Goal: Transaction & Acquisition: Purchase product/service

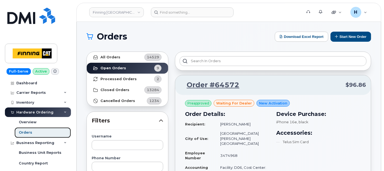
click at [30, 135] on link "Orders" at bounding box center [42, 132] width 56 height 10
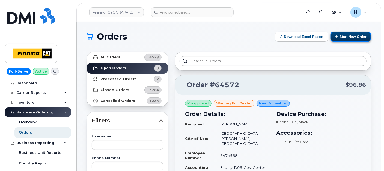
click at [344, 34] on button "Start New Order" at bounding box center [350, 37] width 41 height 10
drag, startPoint x: 339, startPoint y: 36, endPoint x: 288, endPoint y: 43, distance: 51.7
click at [339, 36] on button "Start New Order" at bounding box center [350, 37] width 41 height 10
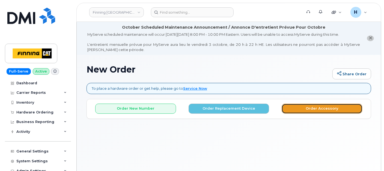
click at [304, 110] on button "Order Accessory" at bounding box center [321, 109] width 81 height 10
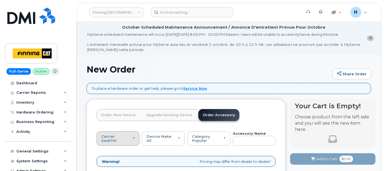
click at [120, 139] on div "Carrier SaskTel Telus" at bounding box center [118, 138] width 34 height 8
click at [118, 159] on div "Telus" at bounding box center [124, 160] width 52 height 7
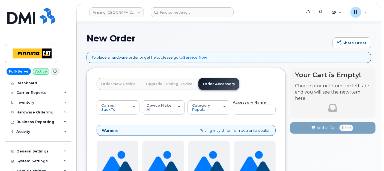
scroll to position [61, 0]
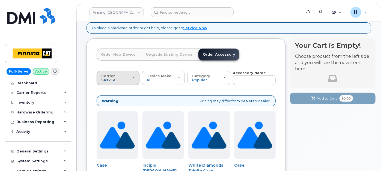
click at [107, 82] on span "SaskTel" at bounding box center [108, 80] width 15 height 4
click at [105, 102] on label "Telus" at bounding box center [106, 99] width 17 height 7
click at [0, 0] on input "Telus" at bounding box center [0, 0] width 0 height 0
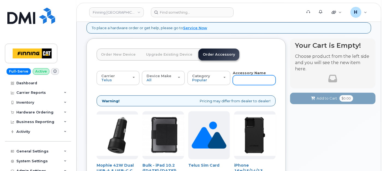
click at [243, 76] on input "text" at bounding box center [254, 80] width 43 height 10
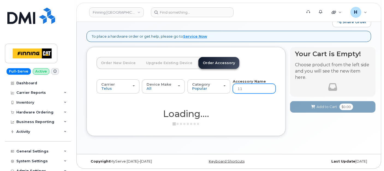
type input "11"
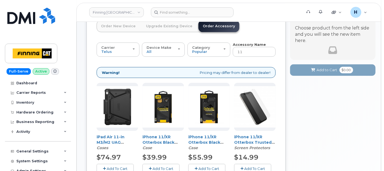
scroll to position [113, 0]
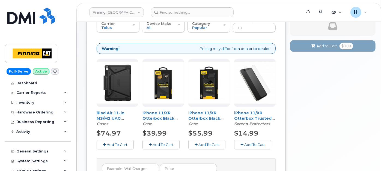
click at [207, 143] on span "Add To Cart" at bounding box center [208, 144] width 21 height 4
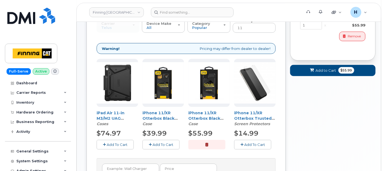
click at [241, 146] on button "Add To Cart" at bounding box center [252, 145] width 37 height 10
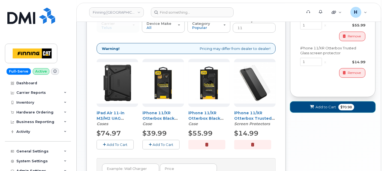
click at [318, 110] on button "Add to Cart $70.98" at bounding box center [332, 106] width 85 height 11
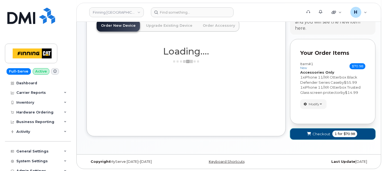
click at [307, 135] on span "submit" at bounding box center [308, 133] width 5 height 5
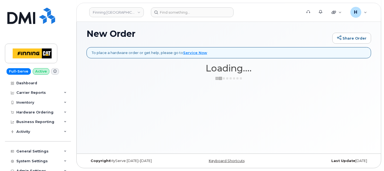
scroll to position [35, 0]
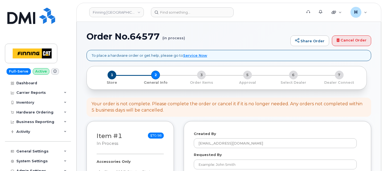
select select
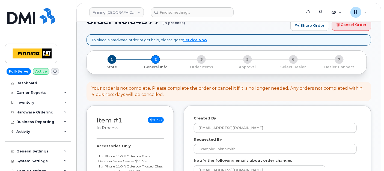
scroll to position [91, 0]
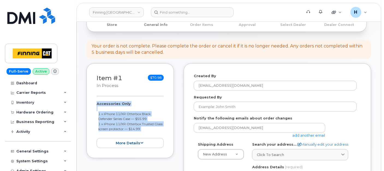
drag, startPoint x: 91, startPoint y: 103, endPoint x: 154, endPoint y: 128, distance: 68.0
click at [154, 134] on div "Item #1 in process $70.98 Accessories Only 1 x iPhone 11/XR Otterbox Black Defe…" at bounding box center [129, 110] width 87 height 95
copy div "Accessories Only 1 x iPhone 11/XR Otterbox Black Defender Series Case — $55.99 …"
click at [148, 125] on small "1 x iPhone 11/XR Otterbox Trusted Glass screen protector — $14.99" at bounding box center [130, 126] width 64 height 9
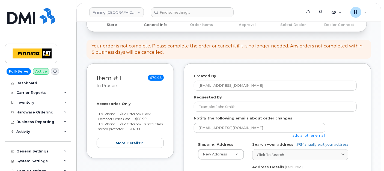
drag, startPoint x: 155, startPoint y: 130, endPoint x: 95, endPoint y: 123, distance: 59.9
click at [95, 123] on div "Item #1 in process $70.98 Accessories Only 1 x iPhone 11/XR Otterbox Black Defe…" at bounding box center [129, 110] width 87 height 95
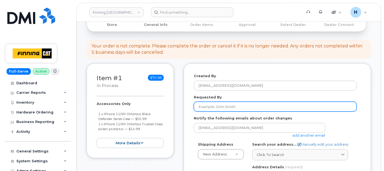
click at [220, 103] on input "Requested By" at bounding box center [275, 107] width 163 height 10
paste input "RITM0498251, RITM0498253"
type input "RITM0498251, RITM0498253"
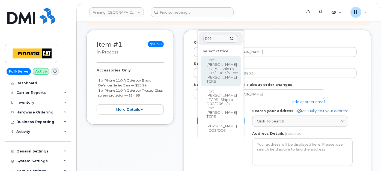
scroll to position [151, 0]
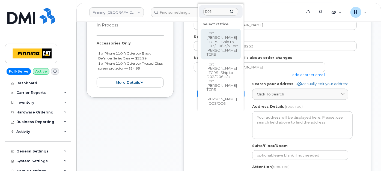
type input "D06"
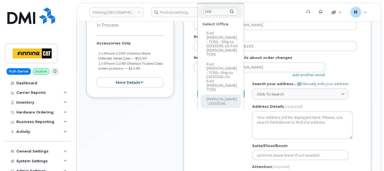
select select
type textarea "Highway 63, Mildred Lake Industrial Park Mildred Lake Alberta T0P 1C0"
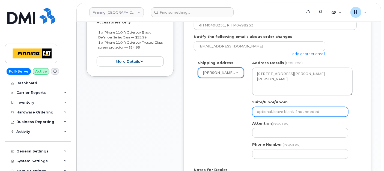
scroll to position [182, 0]
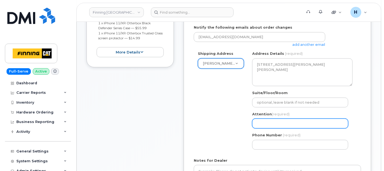
click at [264, 121] on input "Attention (required)" at bounding box center [300, 124] width 96 height 10
paste input "[PERSON_NAME]"
select select
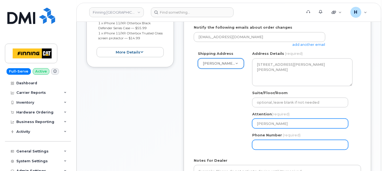
type input "Jordan Hendry"
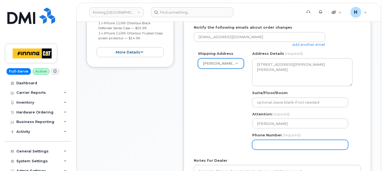
click at [259, 145] on input "Phone Number" at bounding box center [300, 145] width 96 height 10
select select
type input "6"
type input "780790201"
select select
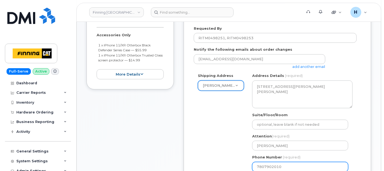
scroll to position [151, 0]
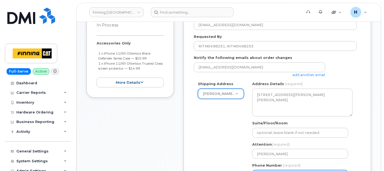
type input "7807902010"
drag, startPoint x: 92, startPoint y: 40, endPoint x: 153, endPoint y: 68, distance: 67.1
click at [153, 68] on div "Item #1 in process $70.98 Accessories Only 1 x iPhone 11/XR Otterbox Black Defe…" at bounding box center [129, 50] width 87 height 95
copy div "Accessories Only 1 x iPhone 11/XR Otterbox Black Defender Series Case — $55.99 …"
click at [339, 142] on div "Attention (required) Jordan Hendry" at bounding box center [302, 150] width 100 height 17
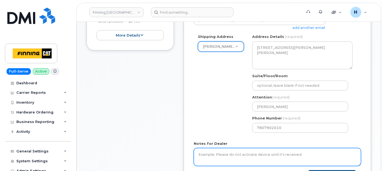
scroll to position [242, 0]
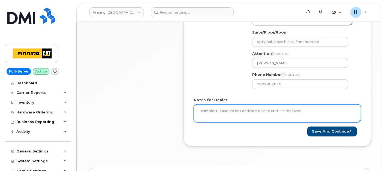
click at [220, 112] on textarea "Notes for Dealer" at bounding box center [277, 113] width 167 height 18
paste textarea "Accessories Only 1 x iPhone 11/XR Otterbox Black Defender Series Case — $55.99 …"
type textarea "Accessories Only 1 x iPhone 11/XR Otterbox Black Defender Series Case — $55.99 …"
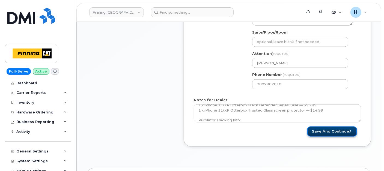
click at [328, 130] on button "Save and Continue" at bounding box center [332, 131] width 50 height 10
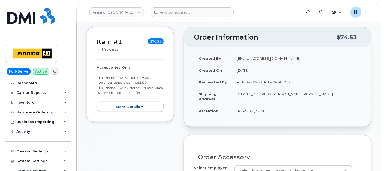
scroll to position [151, 0]
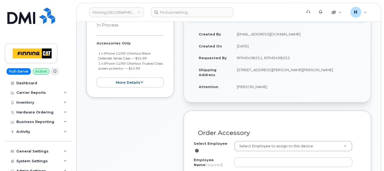
drag, startPoint x: 237, startPoint y: 85, endPoint x: 266, endPoint y: 85, distance: 29.4
click at [266, 85] on td "[PERSON_NAME]" at bounding box center [296, 87] width 129 height 12
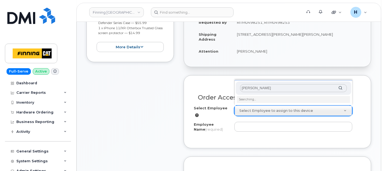
scroll to position [212, 0]
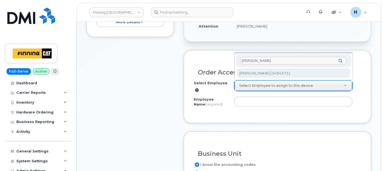
type input "[PERSON_NAME]"
type input "761115"
type input "[PERSON_NAME]"
select select "D06"
select select "CSMAAAA"
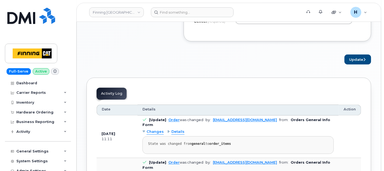
scroll to position [394, 0]
click at [348, 56] on button "Update" at bounding box center [357, 59] width 27 height 10
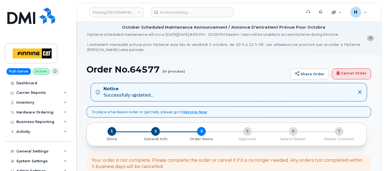
click at [150, 72] on h1 "Order No.64577 (in process)" at bounding box center [186, 70] width 201 height 10
copy h1 "64577"
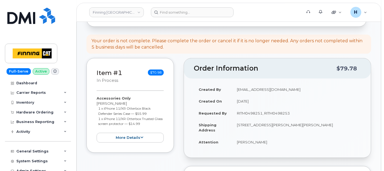
scroll to position [151, 0]
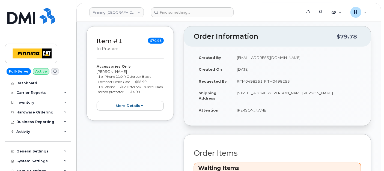
drag, startPoint x: 245, startPoint y: 98, endPoint x: 349, endPoint y: 93, distance: 104.5
click at [349, 93] on td "[STREET_ADDRESS][PERSON_NAME][PERSON_NAME]" at bounding box center [296, 95] width 129 height 17
copy td "T0P 1C0"
drag, startPoint x: 237, startPoint y: 90, endPoint x: 282, endPoint y: 93, distance: 45.0
click at [282, 93] on td "[STREET_ADDRESS][PERSON_NAME][PERSON_NAME]" at bounding box center [296, 95] width 129 height 17
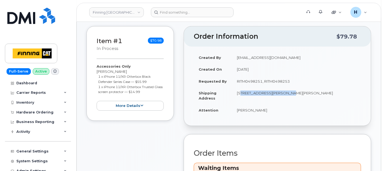
copy td "Highway 63, [PERSON_NAME]"
click at [286, 92] on td "[STREET_ADDRESS][PERSON_NAME][PERSON_NAME]" at bounding box center [296, 95] width 129 height 17
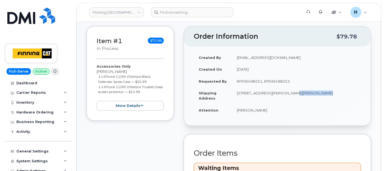
drag, startPoint x: 286, startPoint y: 92, endPoint x: 308, endPoint y: 93, distance: 22.7
click at [308, 93] on td "[STREET_ADDRESS][PERSON_NAME][PERSON_NAME]" at bounding box center [296, 95] width 129 height 17
copy td "Industrial Park"
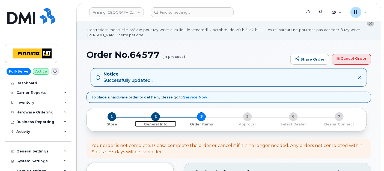
scroll to position [0, 0]
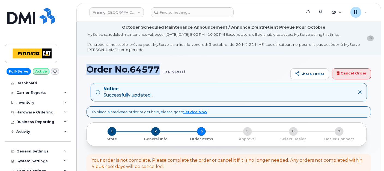
drag, startPoint x: 103, startPoint y: 72, endPoint x: 161, endPoint y: 73, distance: 57.8
copy h1 "Order No.64577"
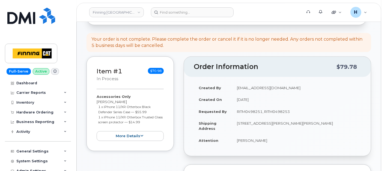
drag, startPoint x: 152, startPoint y: 110, endPoint x: 95, endPoint y: 105, distance: 57.5
click at [95, 105] on div "Item #1 in process $70.98 Accessories Only Jordan Hendry 1 x iPhone 11/XR Otter…" at bounding box center [129, 103] width 87 height 95
copy small "1 x iPhone 11/XR Otterbox Black Defender Series Case — $55.99"
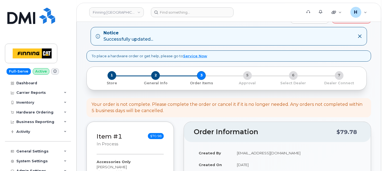
scroll to position [30, 0]
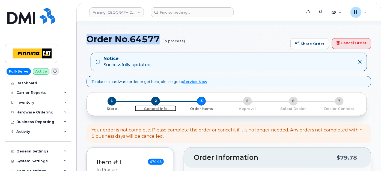
click at [154, 100] on span "2" at bounding box center [155, 101] width 9 height 9
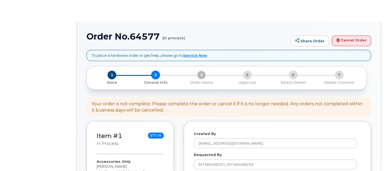
select select
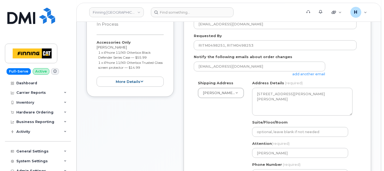
scroll to position [273, 0]
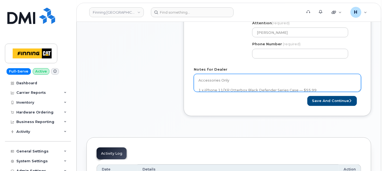
click at [249, 84] on textarea "Accessories Only 1 x iPhone 11/XR Otterbox Black Defender Series Case — $55.99 …" at bounding box center [277, 83] width 167 height 18
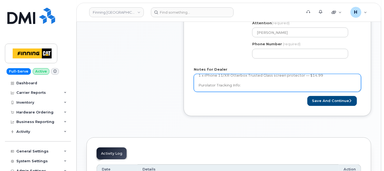
click at [259, 84] on textarea "Accessories Only 1 x iPhone 11/XR Otterbox Black Defender Series Case — $55.99 …" at bounding box center [277, 83] width 167 height 18
paste textarea "335681567236"
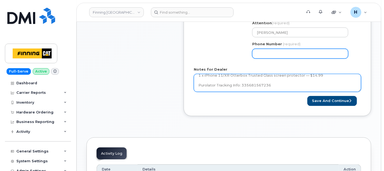
type textarea "Accessories Only 1 x iPhone 11/XR Otterbox Black Defender Series Case — $55.99 …"
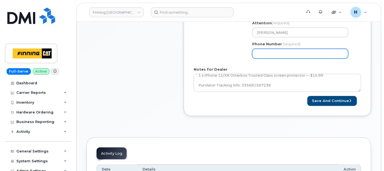
click at [262, 50] on input "Phone Number" at bounding box center [300, 54] width 96 height 10
type input "7807902010"
select select
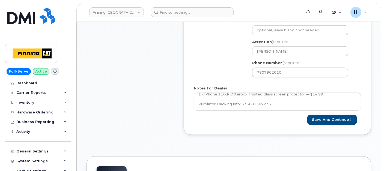
scroll to position [262, 0]
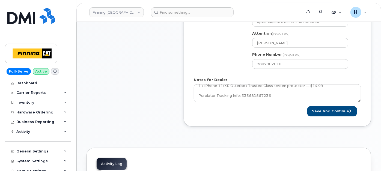
click at [330, 105] on form "Created By hakaur@dminc.com Requested By RITM0498251, RITM0498253 Notify the fo…" at bounding box center [277, 9] width 167 height 215
click at [320, 113] on button "Save and Continue" at bounding box center [332, 111] width 50 height 10
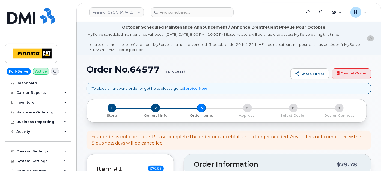
drag, startPoint x: 290, startPoint y: 58, endPoint x: 263, endPoint y: 92, distance: 44.3
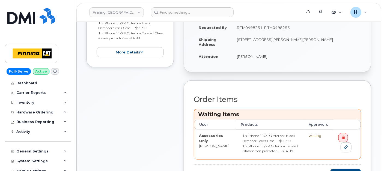
scroll to position [242, 0]
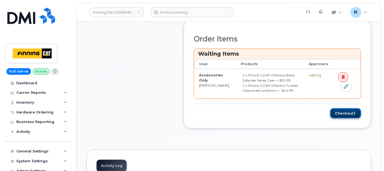
click at [341, 113] on button "Checkout" at bounding box center [345, 113] width 31 height 10
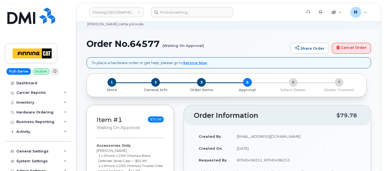
scroll to position [91, 0]
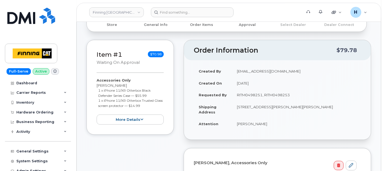
drag, startPoint x: 236, startPoint y: 94, endPoint x: 313, endPoint y: 94, distance: 78.0
click at [313, 94] on td "RITM0498251, RITM0498253" at bounding box center [296, 95] width 129 height 12
copy td "RITM0498251, RITM0498253"
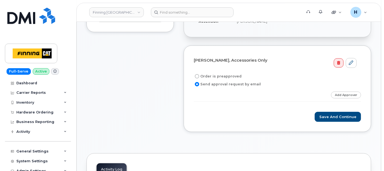
scroll to position [212, 0]
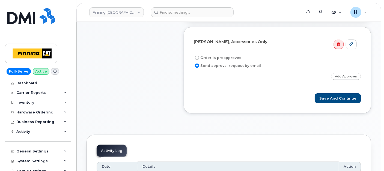
click at [211, 57] on label "Order is preapproved" at bounding box center [218, 58] width 48 height 7
click at [199, 57] on input "Order is preapproved" at bounding box center [197, 58] width 4 height 4
radio input "true"
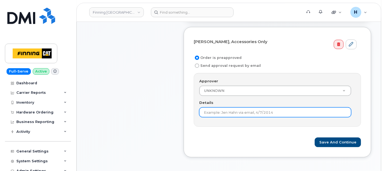
drag, startPoint x: 229, startPoint y: 110, endPoint x: 253, endPoint y: 115, distance: 24.8
click at [229, 110] on input "Details" at bounding box center [275, 112] width 152 height 10
paste input "RITM0498251, RITM0498253"
type input "RITM0498251, RITM0498253"
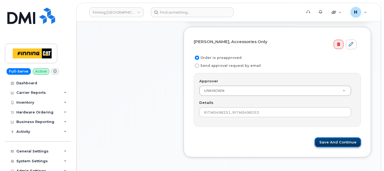
click at [340, 141] on button "Save and Continue" at bounding box center [337, 142] width 46 height 10
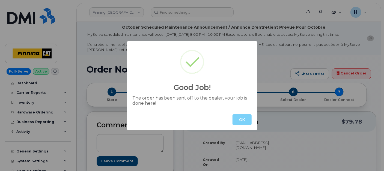
click at [239, 65] on div "Good Job! The order has been sent off to the dealer, your job is done here! OK" at bounding box center [192, 85] width 130 height 89
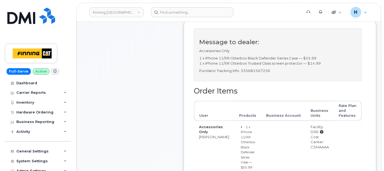
scroll to position [242, 0]
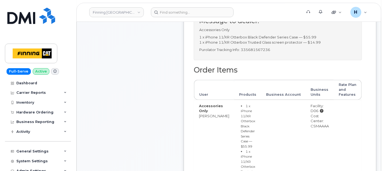
click at [255, 52] on p "Purolator Tracking Info: 335681567236" at bounding box center [277, 49] width 157 height 5
copy p "335681567236"
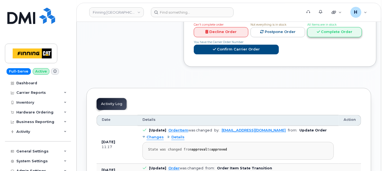
click at [322, 32] on link "Complete Order" at bounding box center [334, 32] width 55 height 10
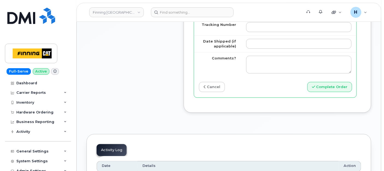
scroll to position [515, 0]
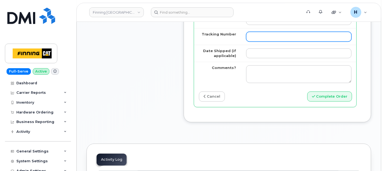
click at [262, 41] on input "Tracking Number" at bounding box center [298, 37] width 105 height 10
paste input "335681567236"
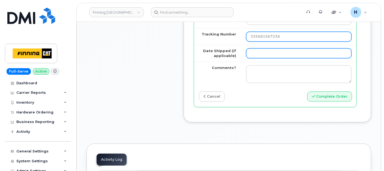
type input "335681567236"
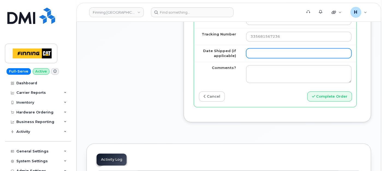
click at [256, 58] on input "Date Shipped (if applicable)" at bounding box center [298, 53] width 105 height 10
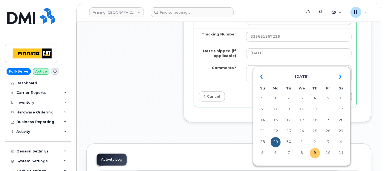
click at [313, 153] on td "9" at bounding box center [315, 153] width 10 height 10
type input "2025-10-09"
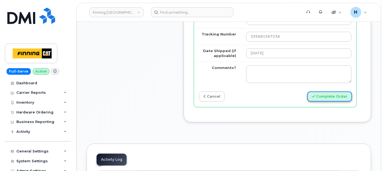
click at [335, 101] on button "Complete Order" at bounding box center [329, 96] width 45 height 10
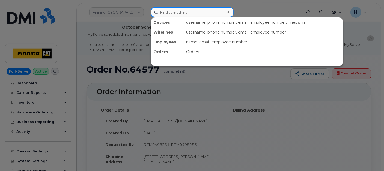
click at [190, 16] on input at bounding box center [192, 12] width 83 height 10
click at [189, 13] on input at bounding box center [192, 12] width 83 height 10
paste input "Bailey Lorence"
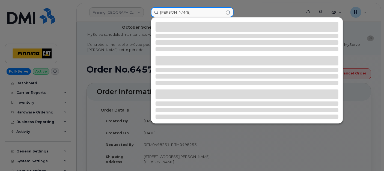
type input "Bailey Lorence"
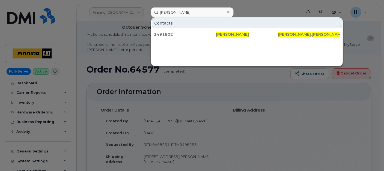
drag, startPoint x: 162, startPoint y: 34, endPoint x: 141, endPoint y: 157, distance: 125.5
click at [162, 34] on div "3491802" at bounding box center [185, 34] width 62 height 5
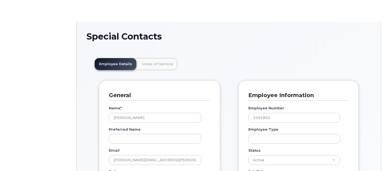
scroll to position [16, 0]
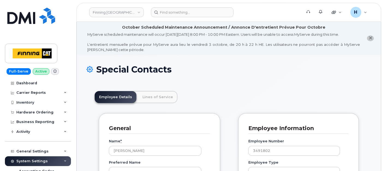
click at [156, 67] on h1 "Special Contacts" at bounding box center [228, 70] width 284 height 10
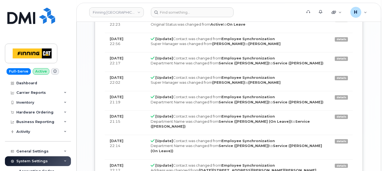
scroll to position [545, 0]
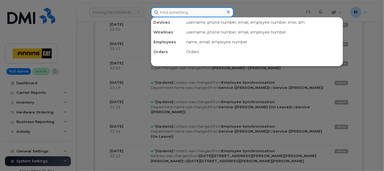
click at [182, 12] on input at bounding box center [192, 12] width 83 height 10
paste input "[PERSON_NAME] [PERSON_NAME]"
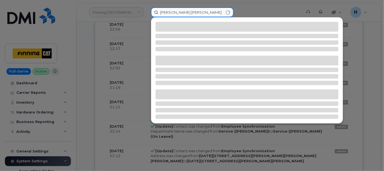
type input "[PERSON_NAME] [PERSON_NAME]"
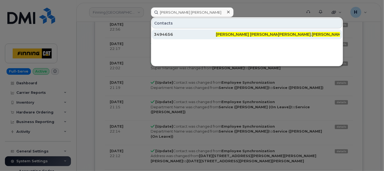
click at [176, 34] on div "3494656" at bounding box center [185, 34] width 62 height 5
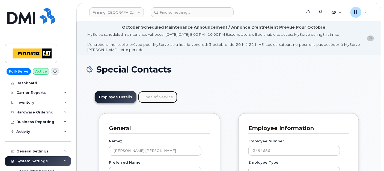
click at [153, 93] on link "Lines of Service" at bounding box center [157, 97] width 39 height 12
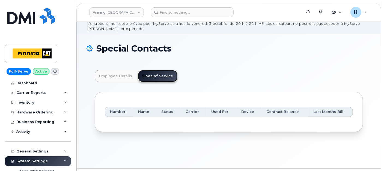
scroll to position [35, 0]
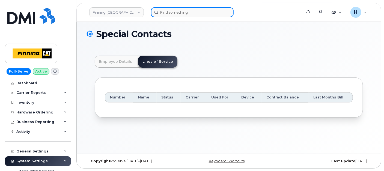
click at [185, 7] on input at bounding box center [192, 12] width 83 height 10
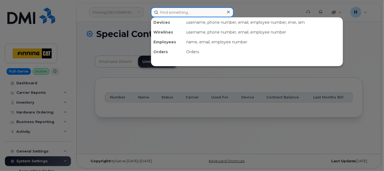
paste input "[PERSON_NAME]"
type input "[PERSON_NAME]"
